Goal: Transaction & Acquisition: Purchase product/service

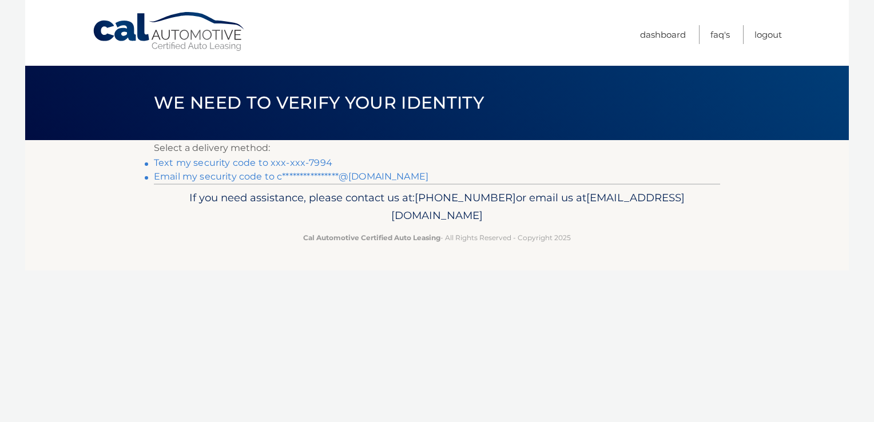
click at [268, 165] on link "Text my security code to xxx-xxx-7994" at bounding box center [243, 162] width 178 height 11
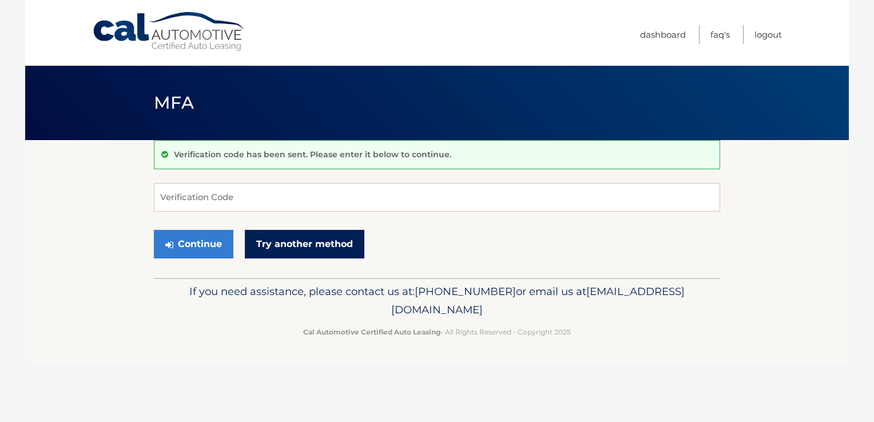
click at [312, 230] on link "Try another method" at bounding box center [304, 244] width 119 height 29
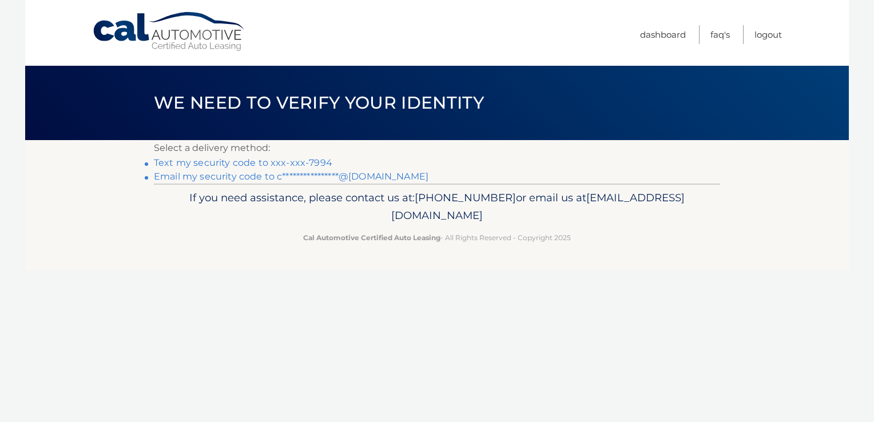
click at [253, 163] on link "Text my security code to xxx-xxx-7994" at bounding box center [243, 162] width 178 height 11
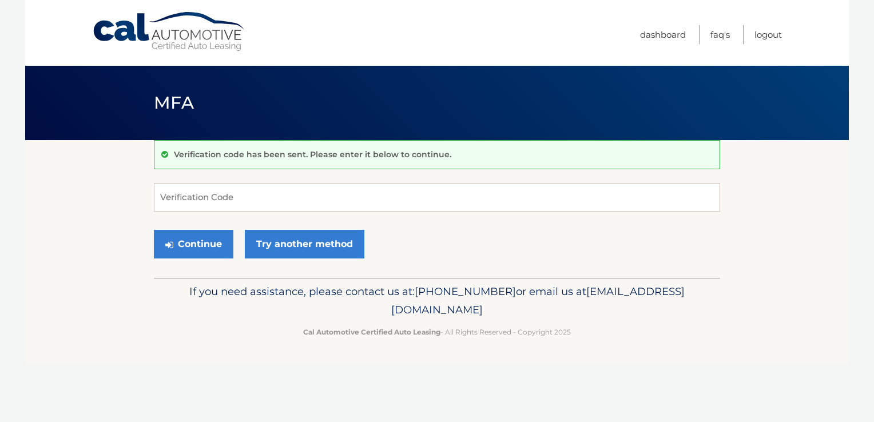
click at [253, 163] on div "Verification code has been sent. Please enter it below to continue." at bounding box center [437, 154] width 566 height 29
click at [181, 197] on input "Verification Code" at bounding box center [437, 197] width 566 height 29
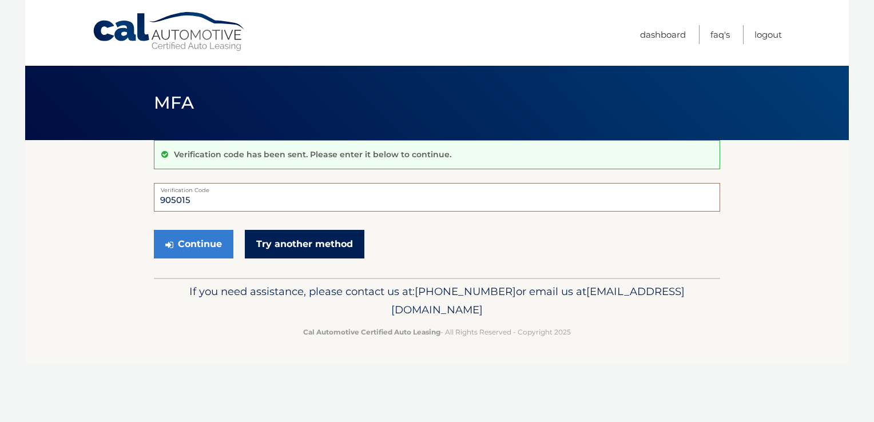
type input "905015"
click at [293, 240] on link "Try another method" at bounding box center [304, 244] width 119 height 29
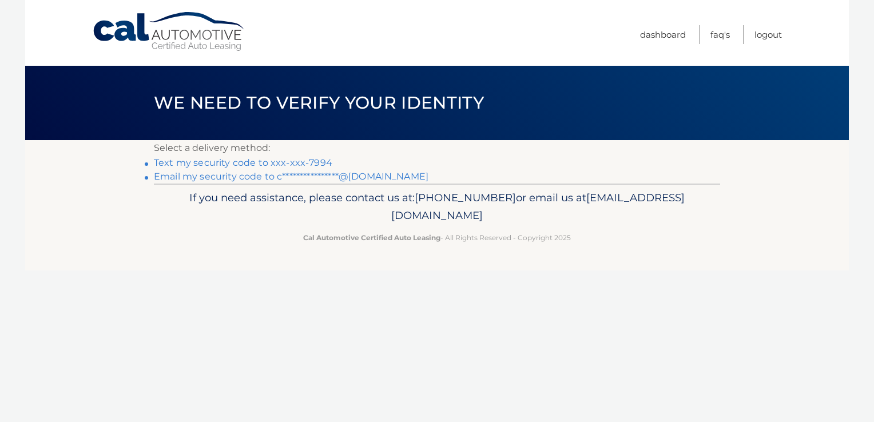
click at [210, 163] on link "Text my security code to xxx-xxx-7994" at bounding box center [243, 162] width 178 height 11
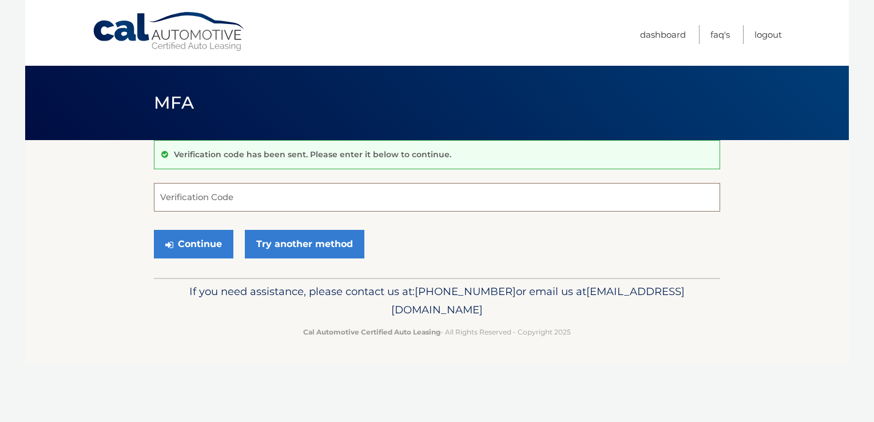
click at [205, 193] on input "Verification Code" at bounding box center [437, 197] width 566 height 29
type input "343723"
click at [188, 247] on button "Continue" at bounding box center [193, 244] width 79 height 29
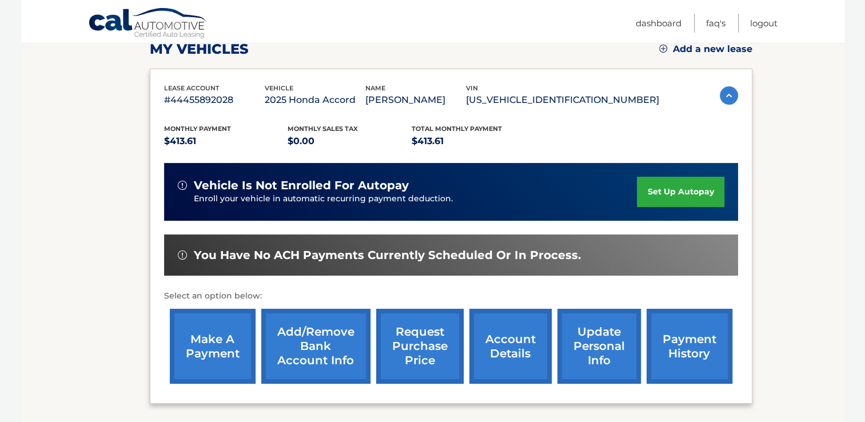
scroll to position [182, 0]
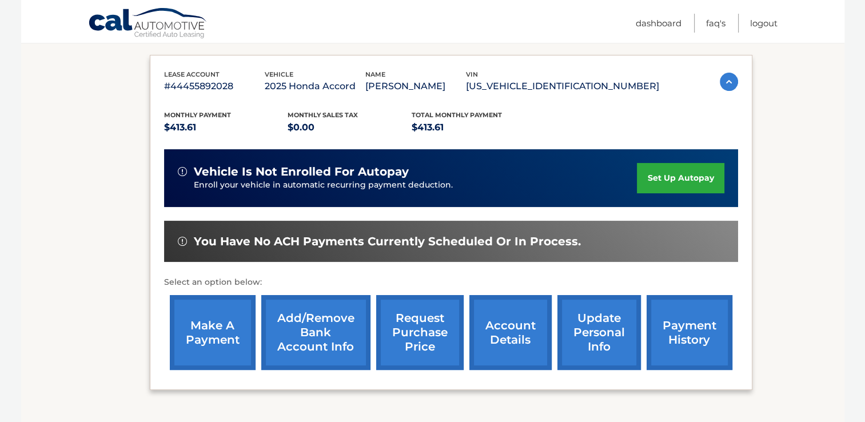
click at [210, 345] on link "make a payment" at bounding box center [213, 332] width 86 height 75
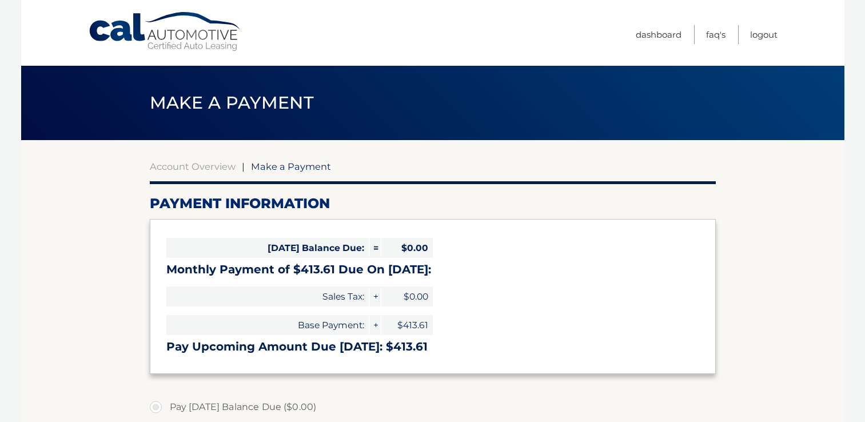
select select "NjgwNzc4ZGMtMmI5NC00MGUyLThmNDctYjM5NjU5NmQ0MGRi"
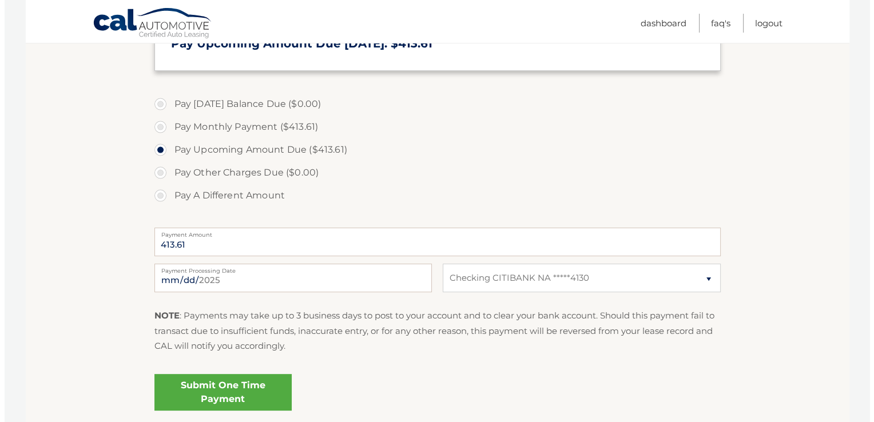
scroll to position [300, 0]
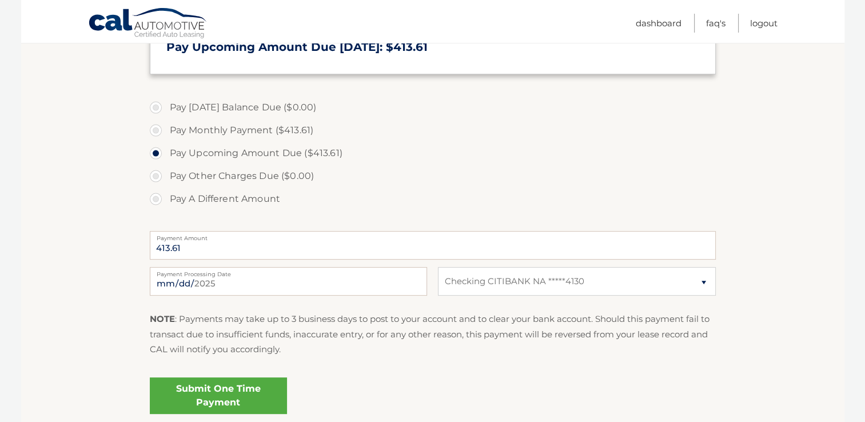
click at [201, 395] on link "Submit One Time Payment" at bounding box center [218, 395] width 137 height 37
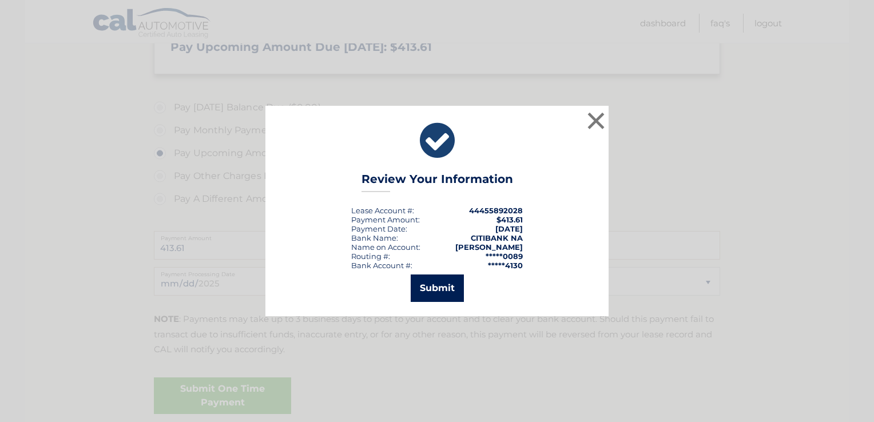
click at [428, 284] on button "Submit" at bounding box center [437, 287] width 53 height 27
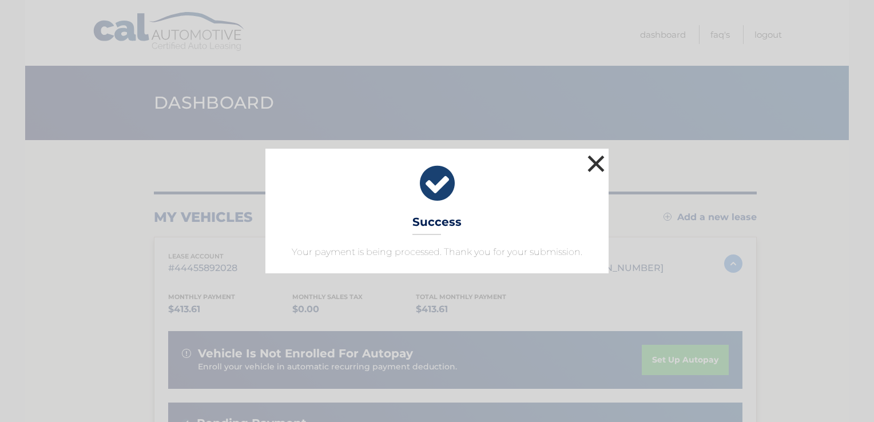
click at [596, 164] on button "×" at bounding box center [595, 163] width 23 height 23
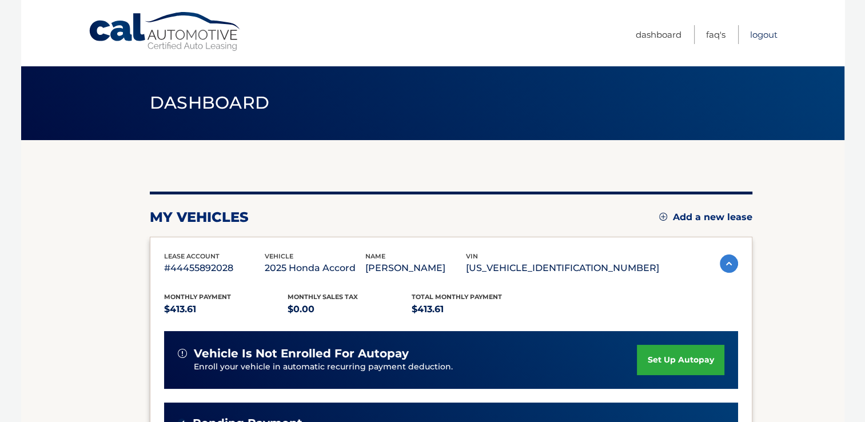
click at [754, 39] on link "Logout" at bounding box center [763, 34] width 27 height 19
